Goal: Task Accomplishment & Management: Complete application form

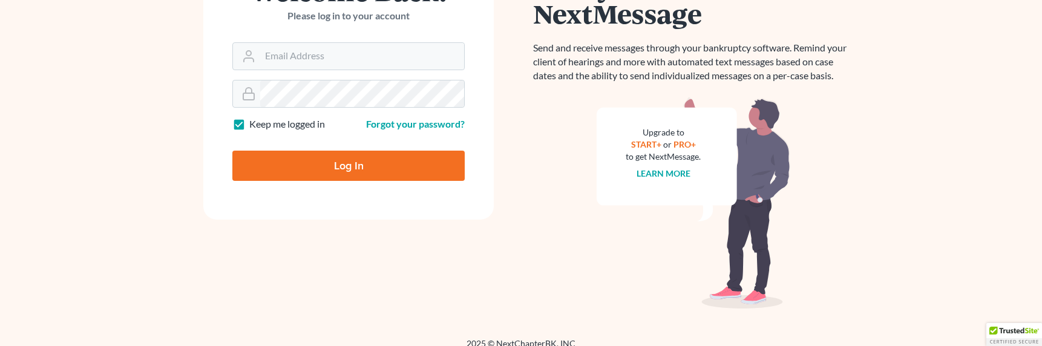
scroll to position [183, 0]
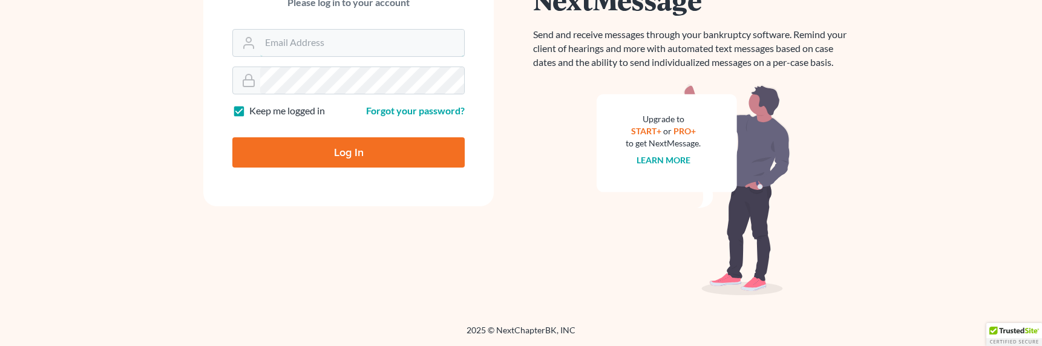
type input "[EMAIL_ADDRESS][DOMAIN_NAME]"
click at [346, 149] on input "Log In" at bounding box center [348, 152] width 232 height 30
type input "Thinking..."
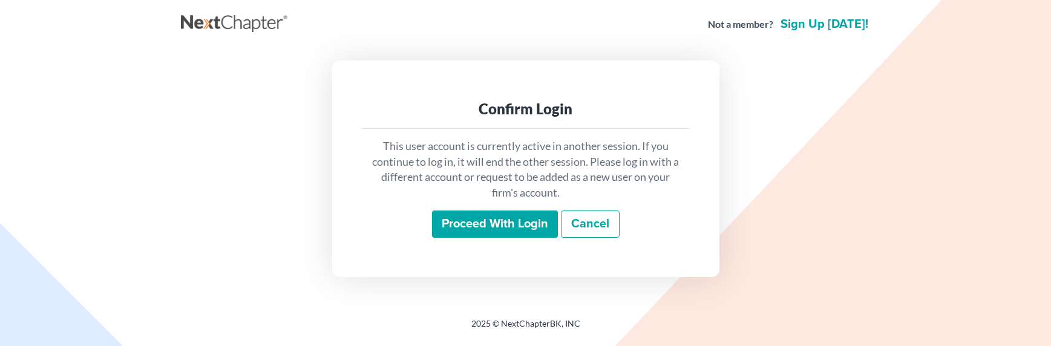
click at [503, 226] on input "Proceed with login" at bounding box center [495, 225] width 126 height 28
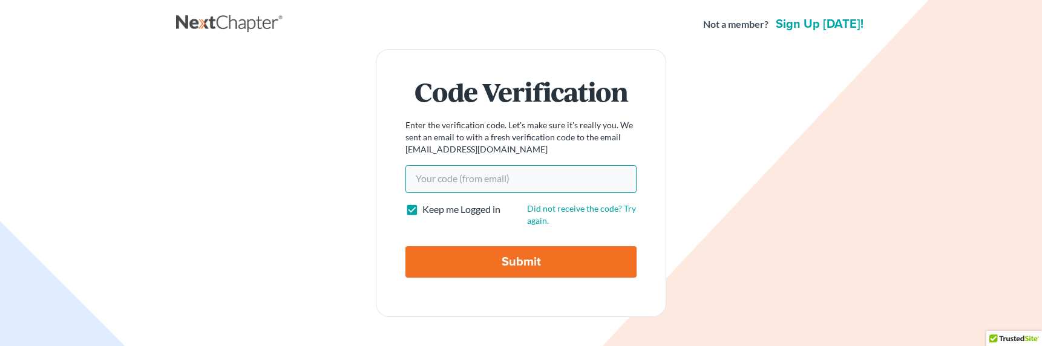
click at [445, 176] on input "Your code(from email)" at bounding box center [521, 179] width 231 height 28
paste input "64bfe3"
type input "64bfe3"
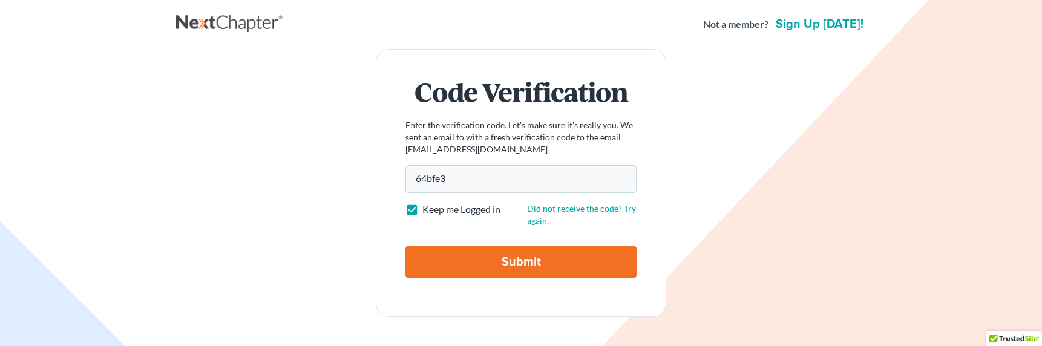
click at [502, 269] on input "Submit" at bounding box center [521, 261] width 231 height 31
type input "Thinking..."
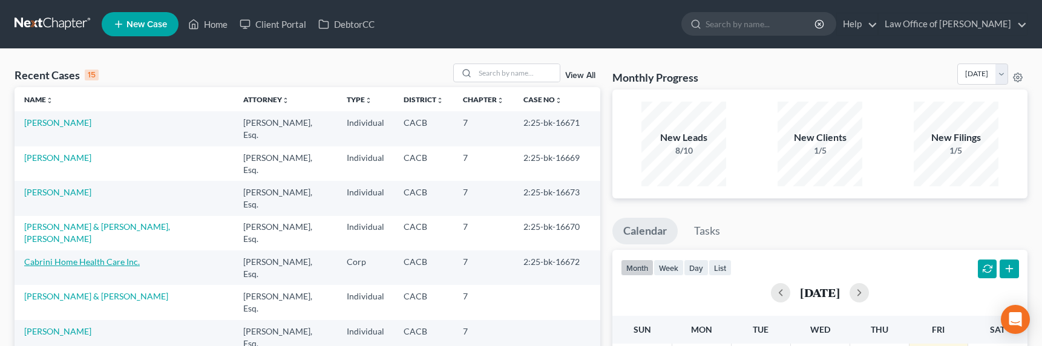
click at [93, 257] on link "Cabrini Home Health Care Inc." at bounding box center [82, 262] width 116 height 10
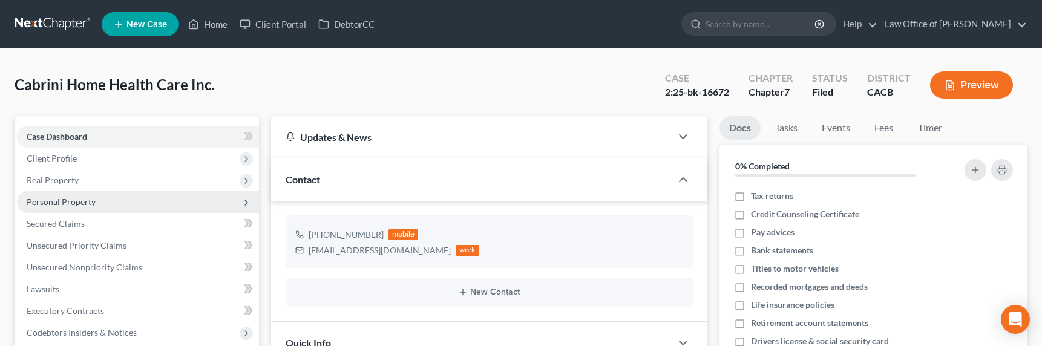
click at [50, 203] on span "Personal Property" at bounding box center [61, 202] width 69 height 10
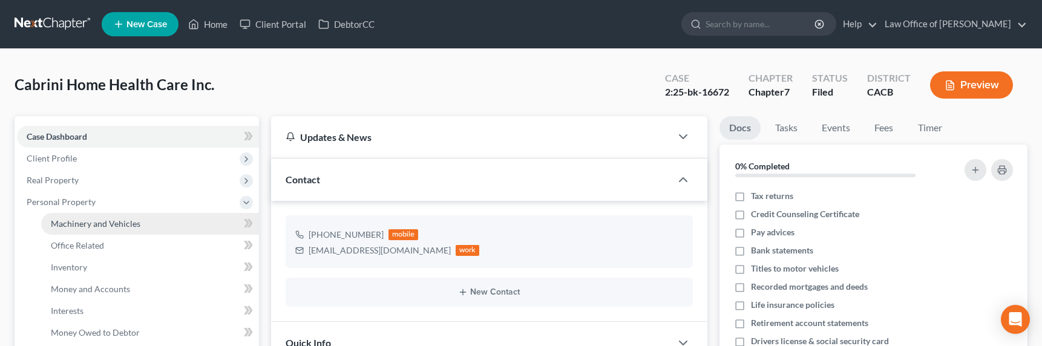
click at [69, 229] on link "Machinery and Vehicles" at bounding box center [150, 224] width 218 height 22
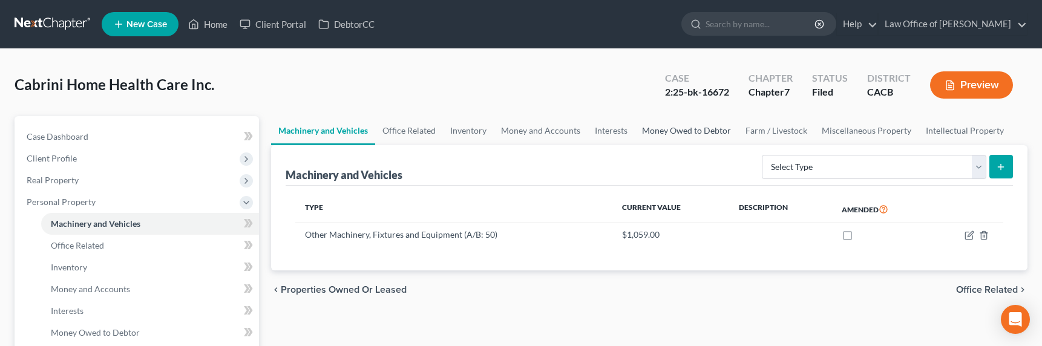
click at [668, 133] on link "Money Owed to Debtor" at bounding box center [686, 130] width 103 height 29
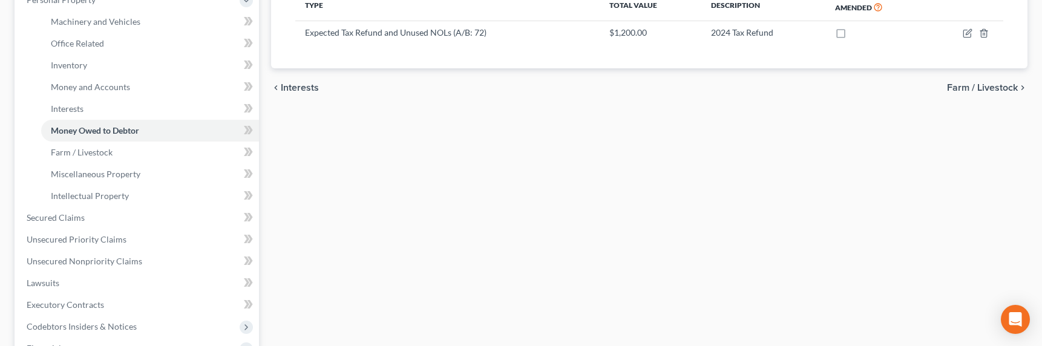
scroll to position [246, 0]
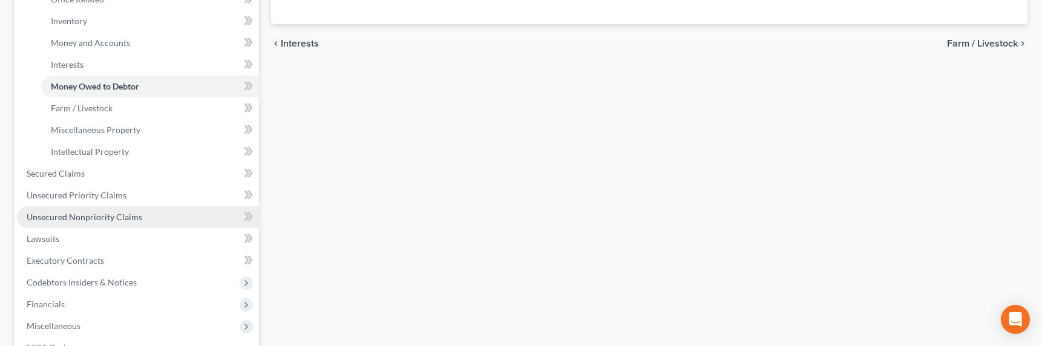
click at [67, 215] on span "Unsecured Nonpriority Claims" at bounding box center [85, 217] width 116 height 10
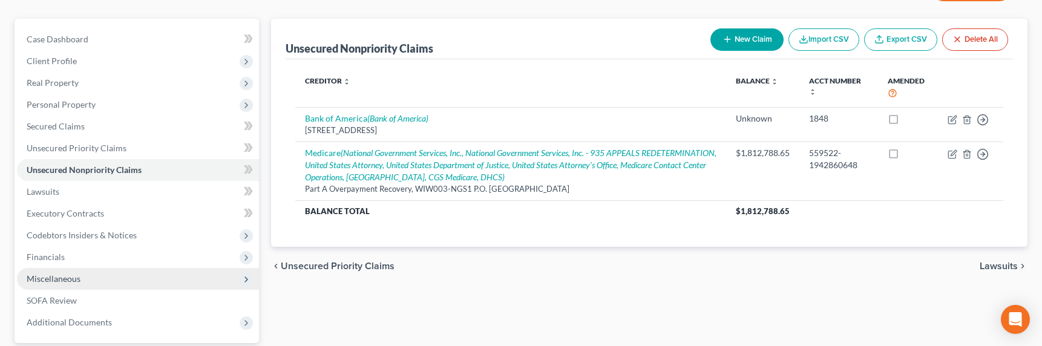
scroll to position [107, 0]
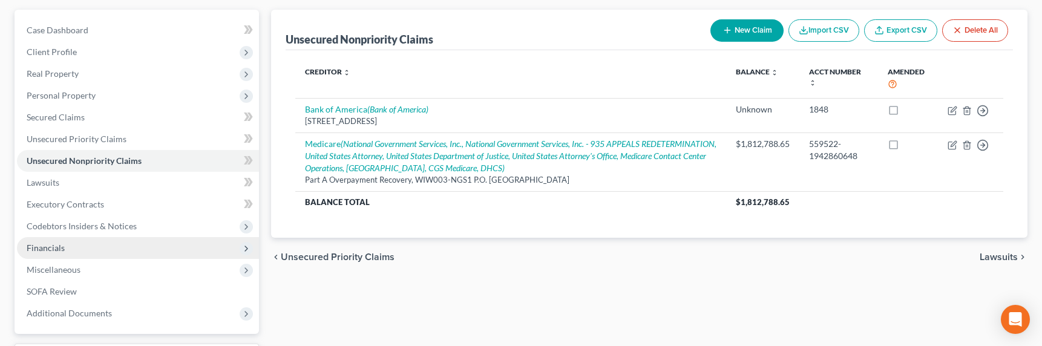
click at [70, 253] on span "Financials" at bounding box center [138, 248] width 242 height 22
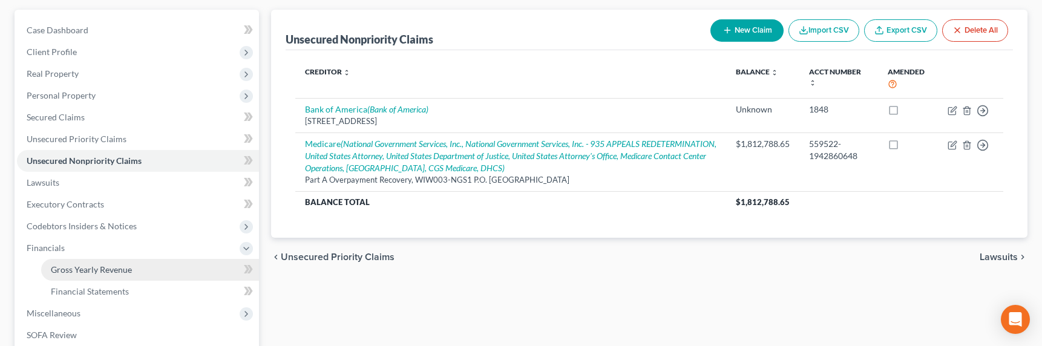
click at [85, 274] on span "Gross Yearly Revenue" at bounding box center [91, 269] width 81 height 10
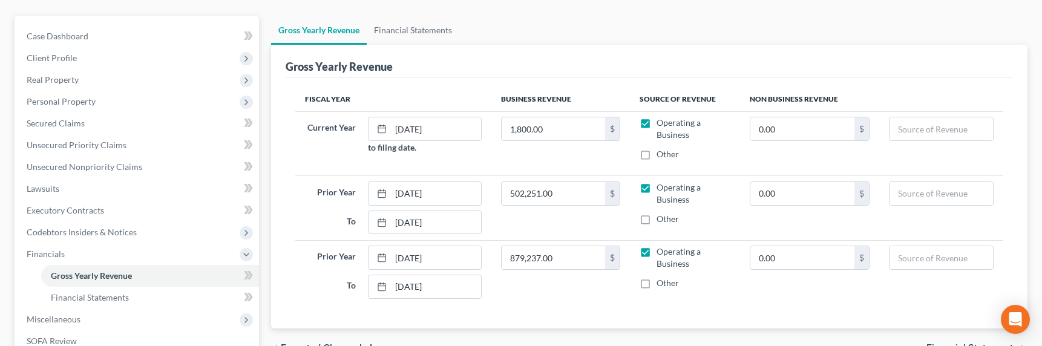
scroll to position [123, 0]
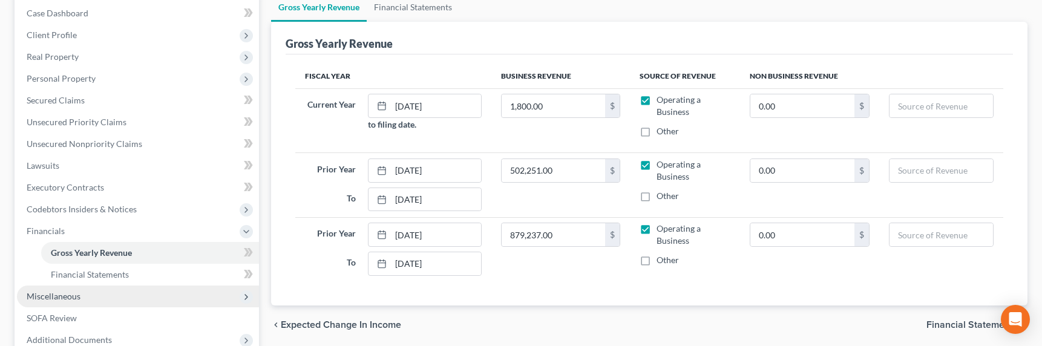
click at [53, 298] on span "Miscellaneous" at bounding box center [54, 296] width 54 height 10
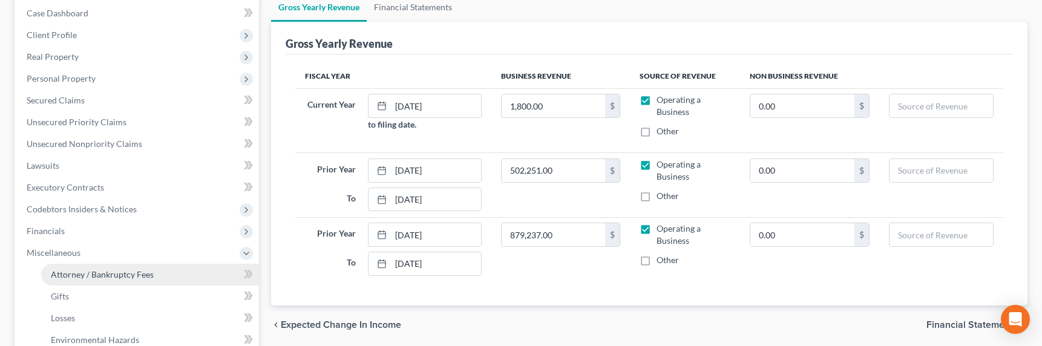
click at [94, 278] on span "Attorney / Bankruptcy Fees" at bounding box center [102, 274] width 103 height 10
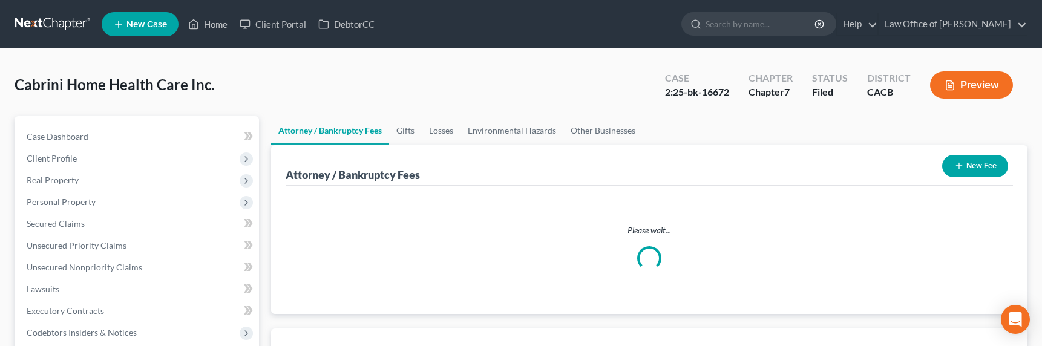
select select "0"
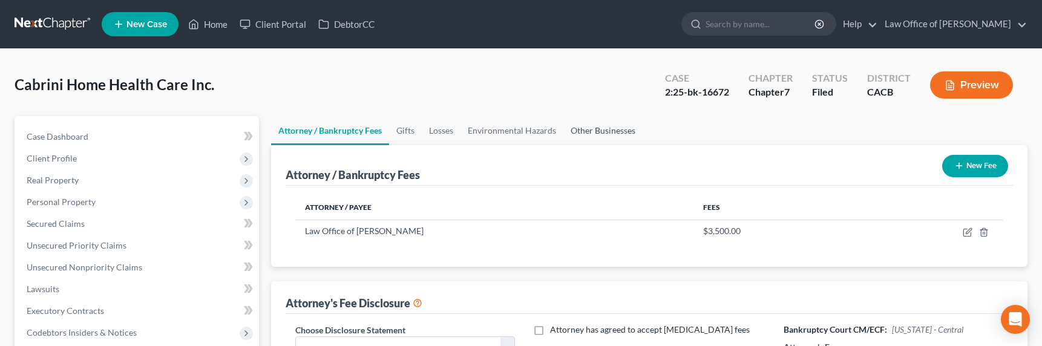
click at [579, 133] on link "Other Businesses" at bounding box center [602, 130] width 79 height 29
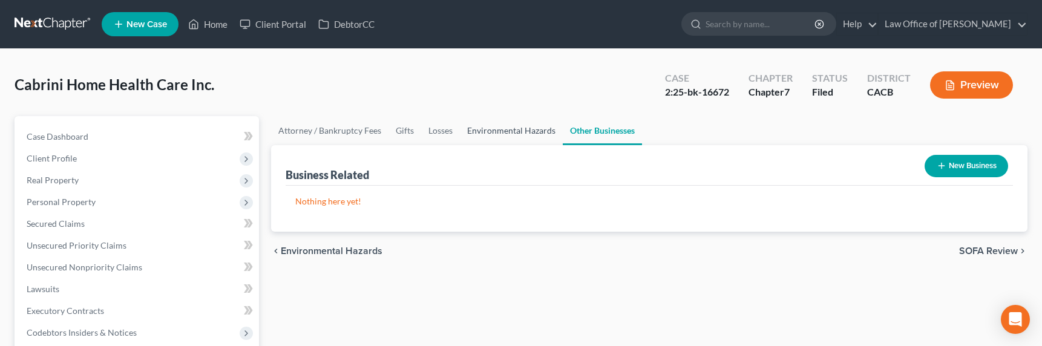
click at [510, 133] on link "Environmental Hazards" at bounding box center [511, 130] width 103 height 29
